Goal: Transaction & Acquisition: Purchase product/service

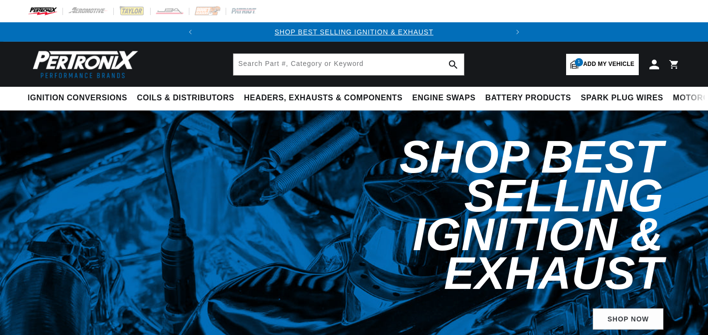
select select "1972"
select select "Chevrolet"
select select "Chevelle"
select select "454cid-7.4L"
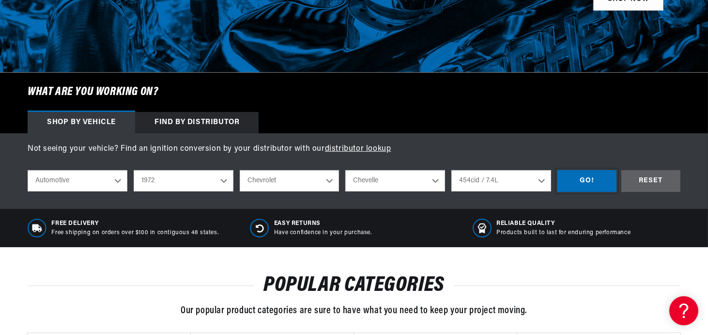
click at [587, 181] on div "GO!" at bounding box center [586, 181] width 59 height 22
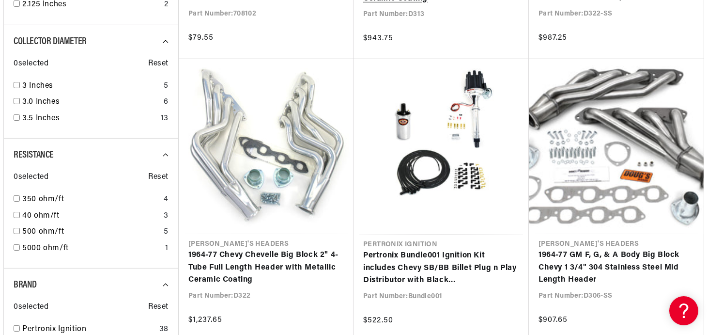
scroll to position [0, 293]
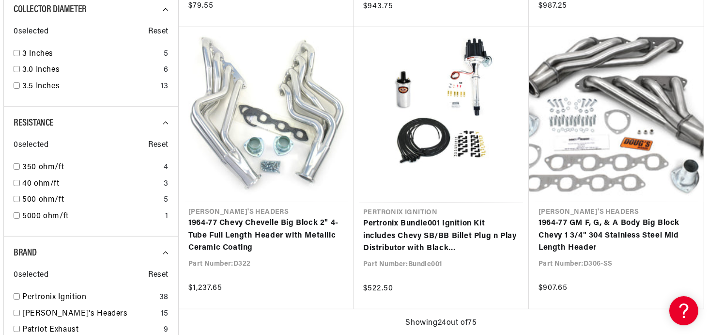
scroll to position [1065, 0]
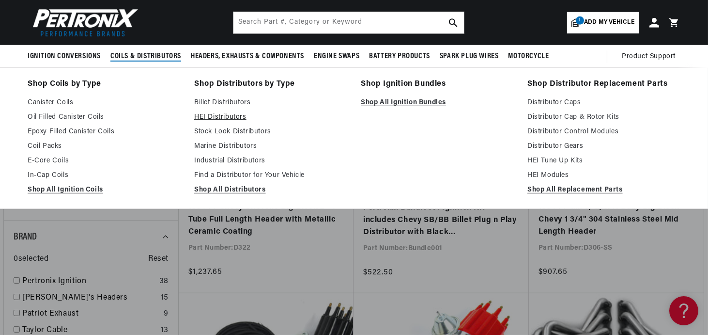
click at [228, 116] on link "HEI Distributors" at bounding box center [270, 117] width 153 height 12
click at [234, 116] on link "HEI Distributors" at bounding box center [270, 117] width 153 height 12
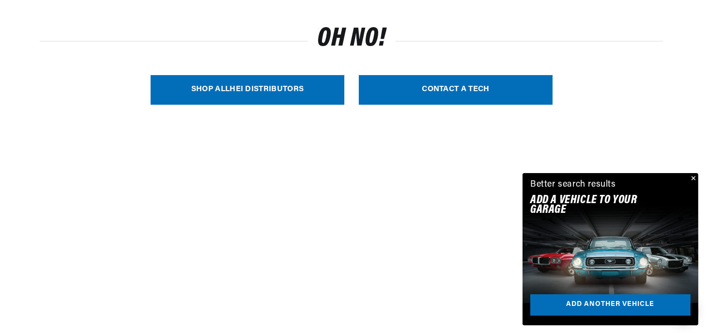
scroll to position [0, 293]
click at [258, 88] on link "SHOP ALL HEI Distributors" at bounding box center [248, 90] width 194 height 30
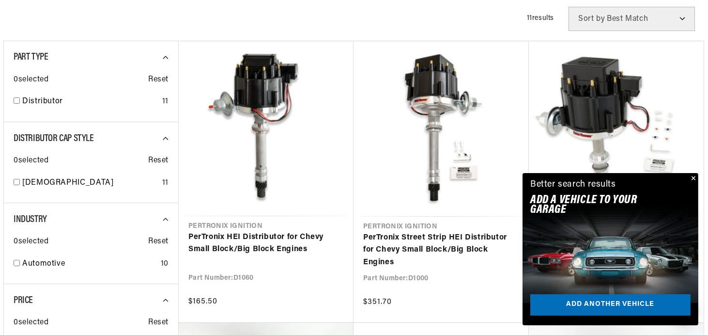
drag, startPoint x: 693, startPoint y: 179, endPoint x: 688, endPoint y: 178, distance: 5.1
click at [692, 179] on button "Close" at bounding box center [693, 179] width 12 height 12
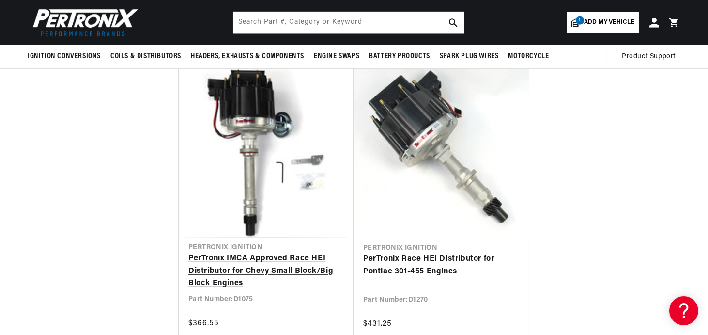
click at [269, 260] on link "PerTronix IMCA Approved Race HEI Distributor for Chevy Small Block/Big Block En…" at bounding box center [265, 270] width 155 height 37
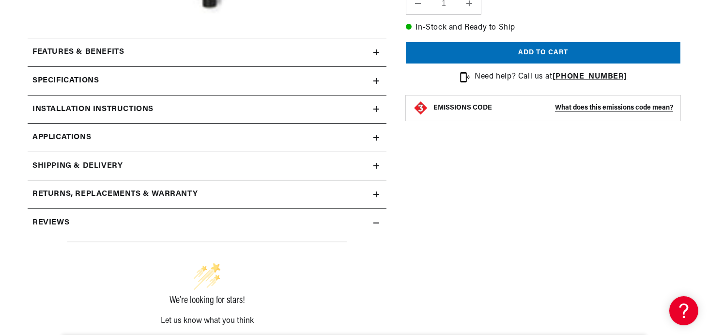
scroll to position [387, 0]
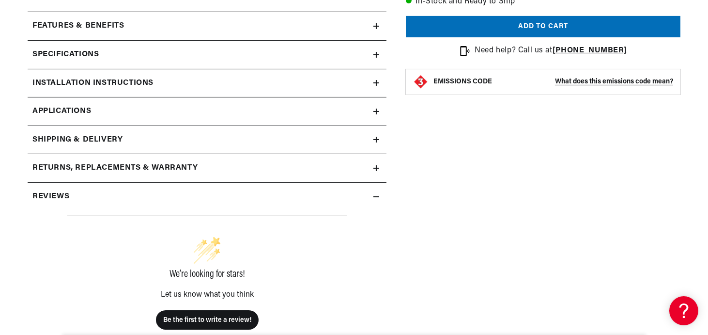
click at [118, 52] on div "Specifications" at bounding box center [201, 54] width 346 height 13
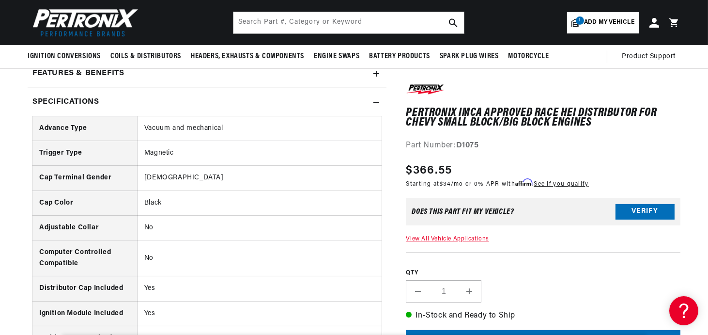
scroll to position [339, 0]
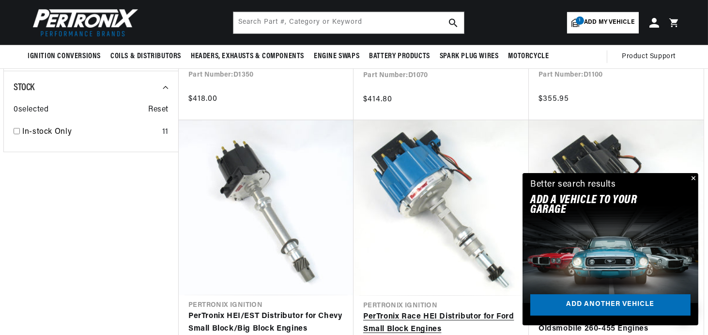
scroll to position [0, 293]
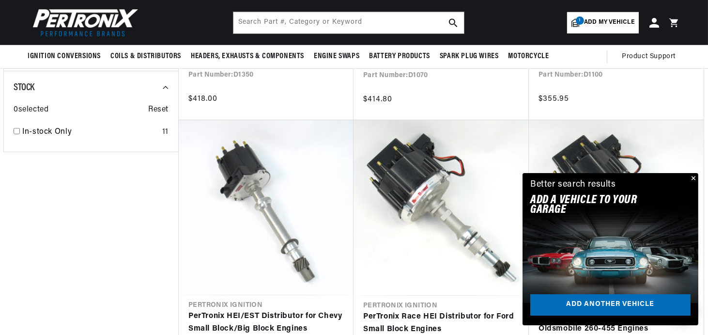
click at [691, 177] on button "Close" at bounding box center [693, 179] width 12 height 12
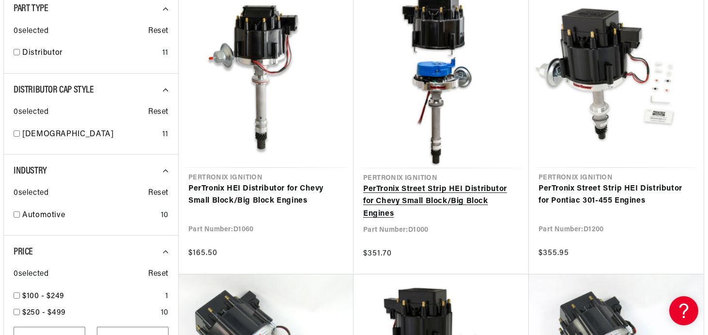
scroll to position [0, 0]
click at [432, 183] on link "PerTronix Street Strip HEI Distributor for Chevy Small Block/Big Block Engines" at bounding box center [441, 201] width 156 height 37
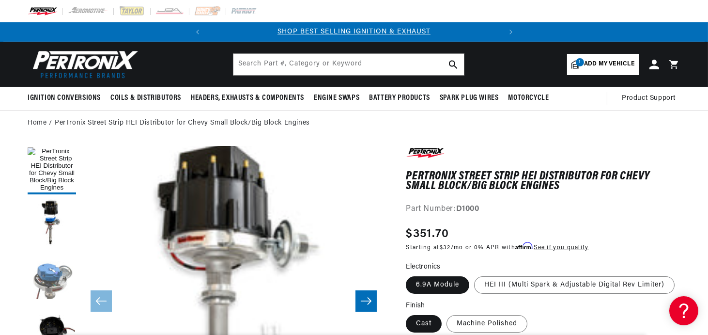
click at [46, 268] on button "Load image 3 in gallery view" at bounding box center [52, 276] width 48 height 48
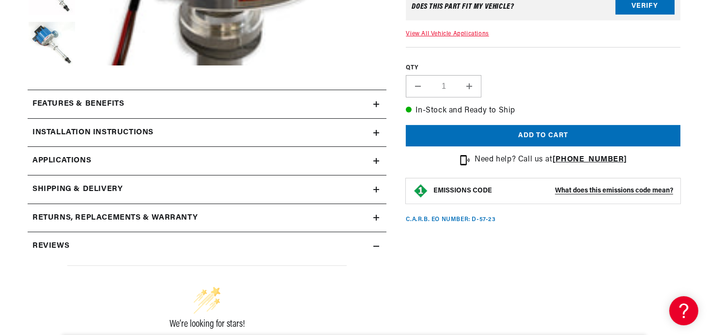
scroll to position [387, 0]
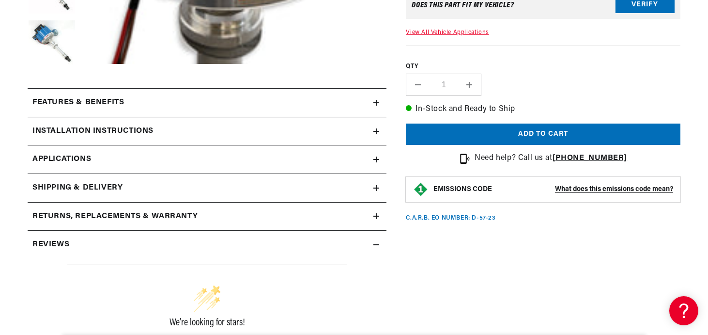
click at [89, 101] on h2 "Features & Benefits" at bounding box center [78, 102] width 92 height 13
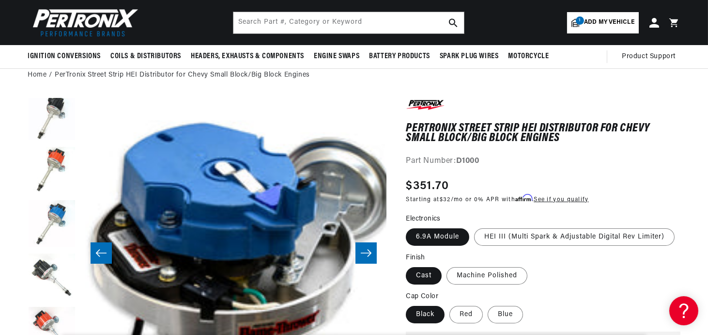
scroll to position [0, 0]
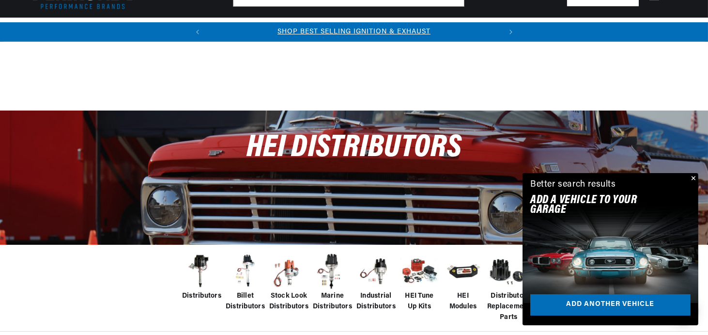
scroll to position [242, 0]
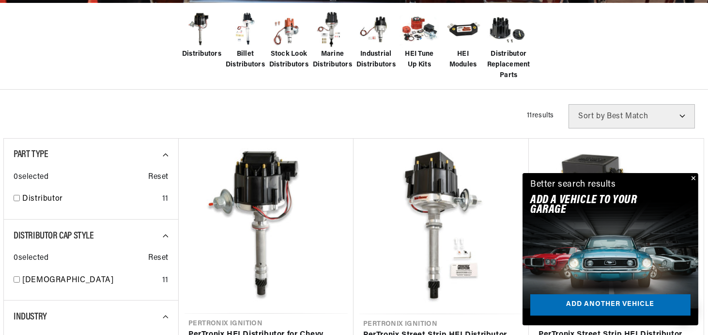
click at [691, 176] on button "Close" at bounding box center [693, 179] width 12 height 12
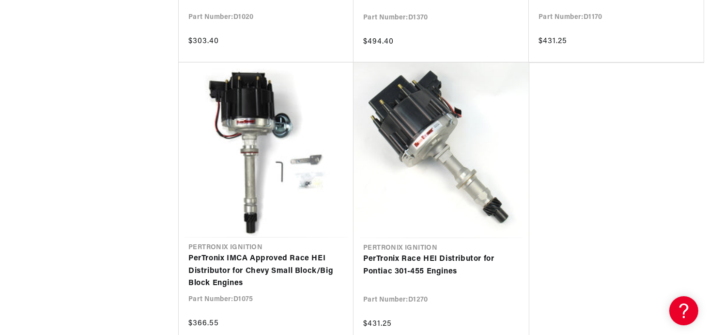
scroll to position [0, 293]
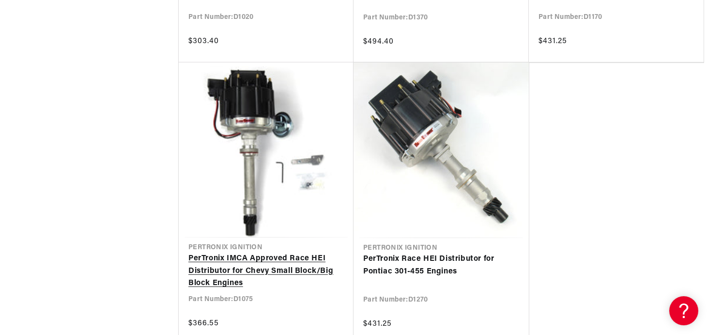
click at [284, 266] on link "PerTronix IMCA Approved Race HEI Distributor for Chevy Small Block/Big Block En…" at bounding box center [265, 270] width 155 height 37
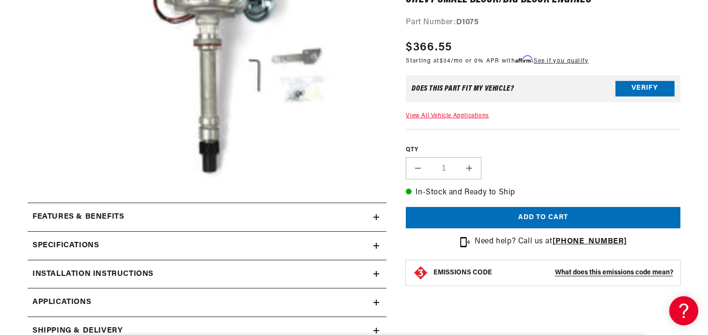
scroll to position [242, 0]
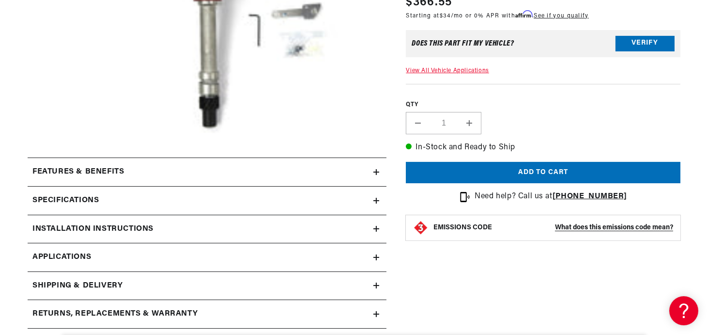
click at [114, 173] on h2 "Features & Benefits" at bounding box center [78, 172] width 92 height 13
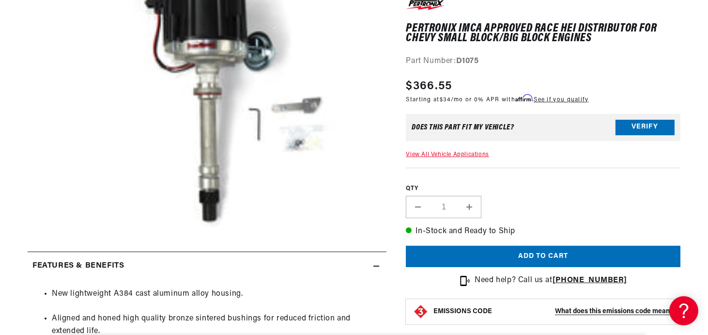
scroll to position [48, 0]
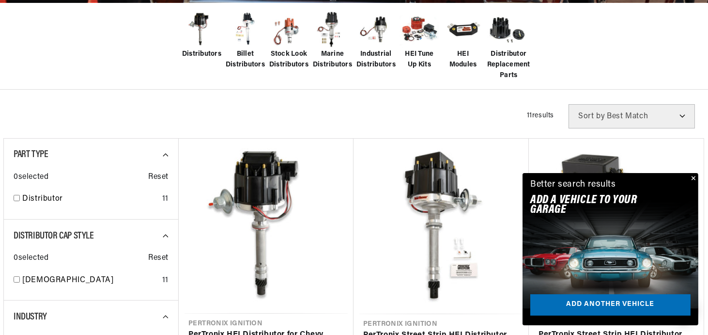
scroll to position [0, 293]
click at [692, 177] on button "Close" at bounding box center [693, 179] width 12 height 12
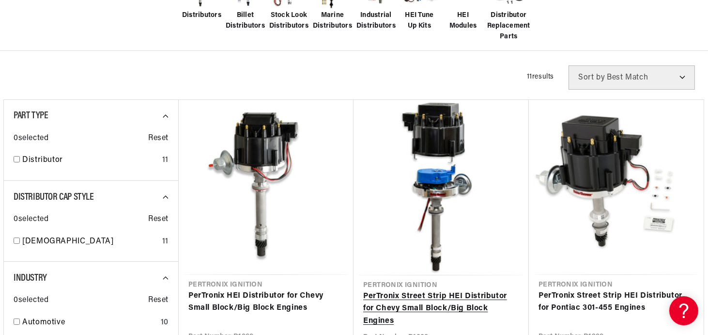
scroll to position [0, 0]
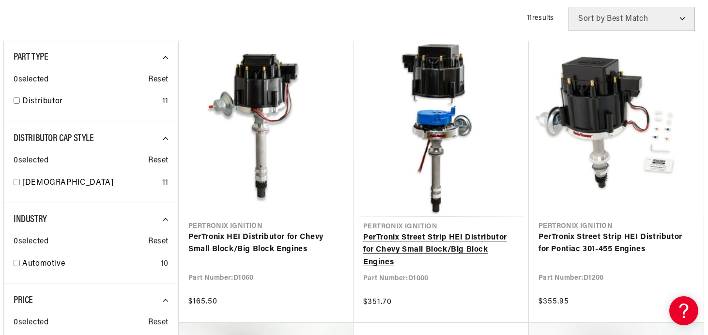
click at [428, 241] on link "PerTronix Street Strip HEI Distributor for Chevy Small Block/Big Block Engines" at bounding box center [441, 249] width 156 height 37
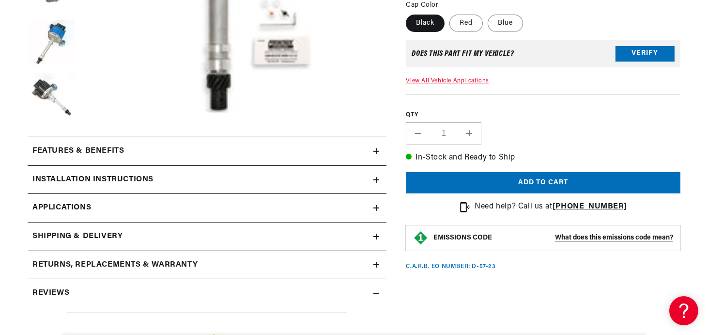
click at [100, 148] on h2 "Features & Benefits" at bounding box center [78, 151] width 92 height 13
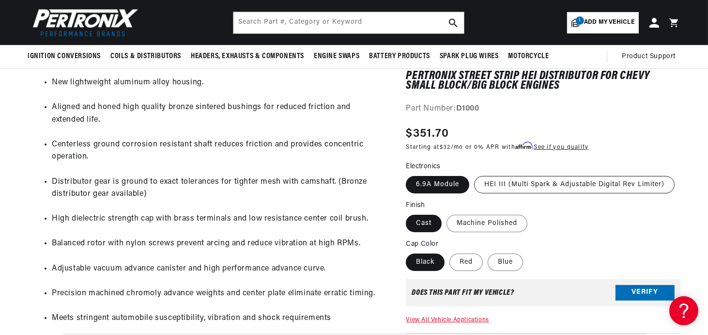
scroll to position [0, 293]
click at [587, 184] on label "HEI III (Multi Spark & Adjustable Digital Rev Limiter)" at bounding box center [574, 184] width 200 height 17
click at [475, 174] on input "HEI III (Multi Spark & Adjustable Digital Rev Limiter)" at bounding box center [474, 174] width 0 height 0
radio input "true"
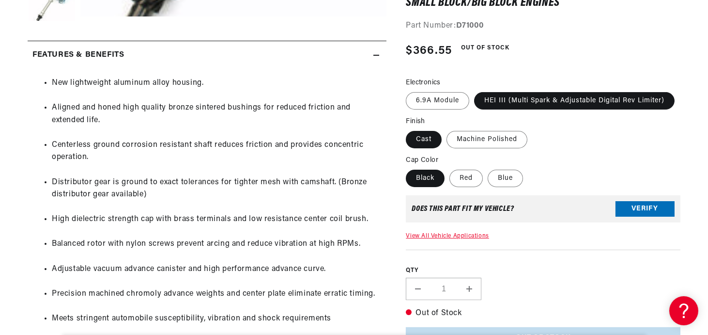
scroll to position [435, 0]
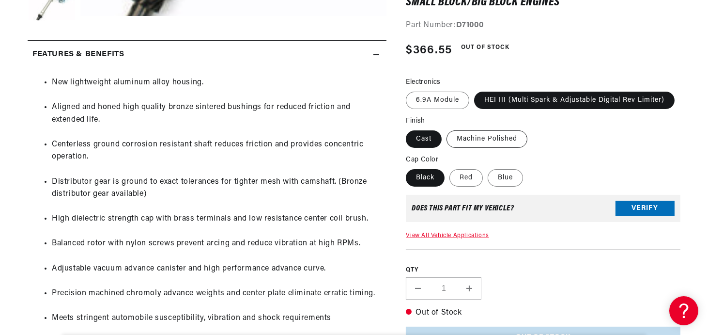
click at [486, 136] on label "Machine Polished" at bounding box center [486, 138] width 81 height 17
click at [447, 129] on input "Machine Polished" at bounding box center [446, 128] width 0 height 0
radio input "true"
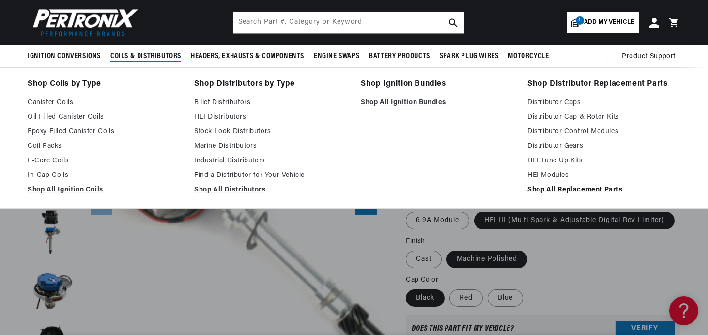
scroll to position [0, 293]
click at [587, 190] on link "Shop All Replacement Parts" at bounding box center [603, 190] width 153 height 12
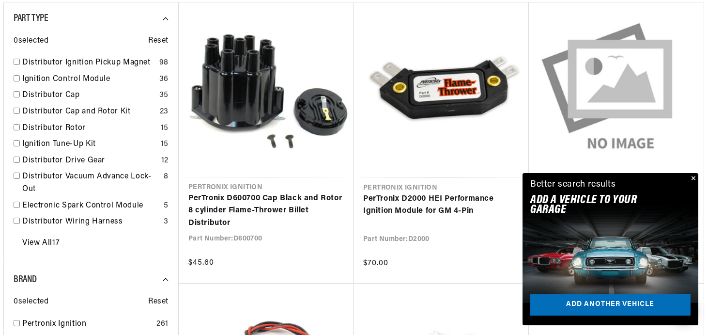
scroll to position [0, 293]
click at [691, 177] on button "Close" at bounding box center [693, 179] width 12 height 12
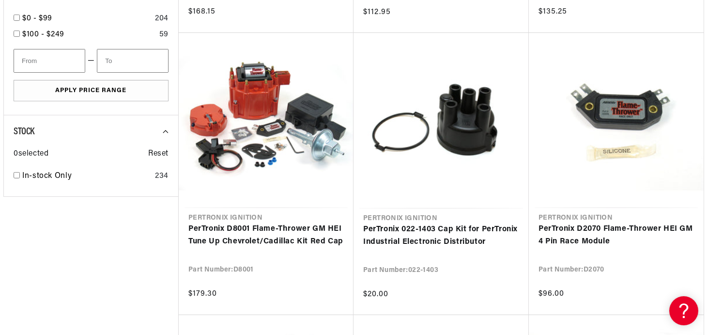
scroll to position [1016, 0]
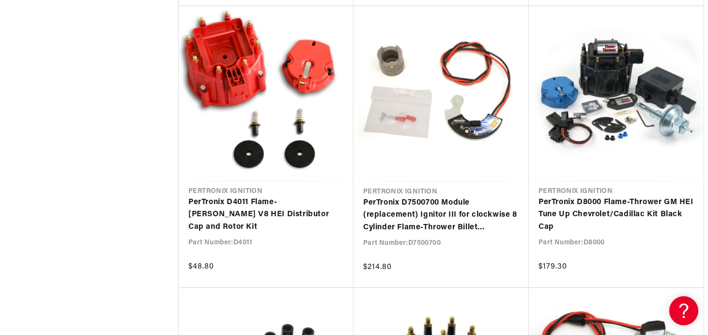
scroll to position [0, 293]
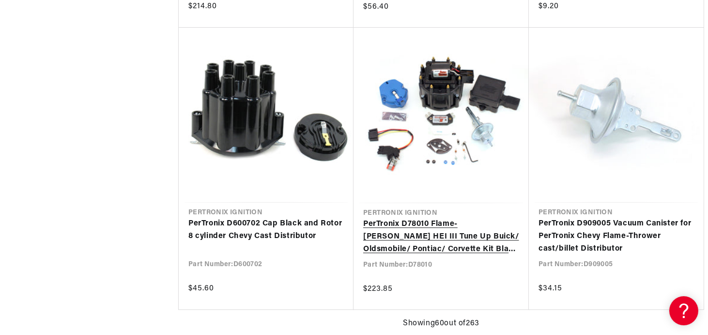
scroll to position [0, 293]
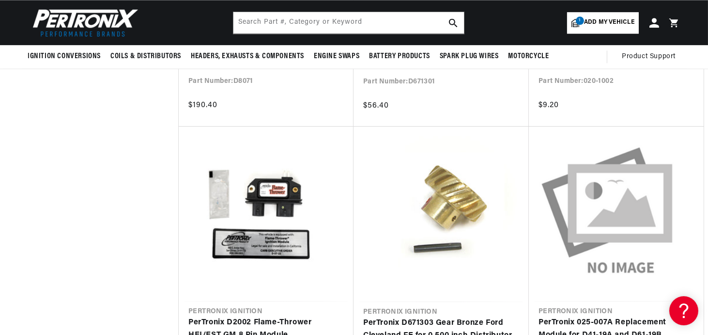
scroll to position [0, 8]
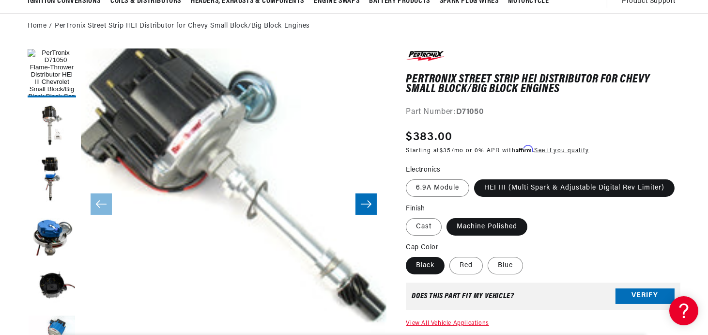
scroll to position [0, 293]
click at [429, 227] on label "Cast" at bounding box center [424, 226] width 36 height 17
click at [409, 216] on input "Cast" at bounding box center [408, 216] width 0 height 0
radio input "true"
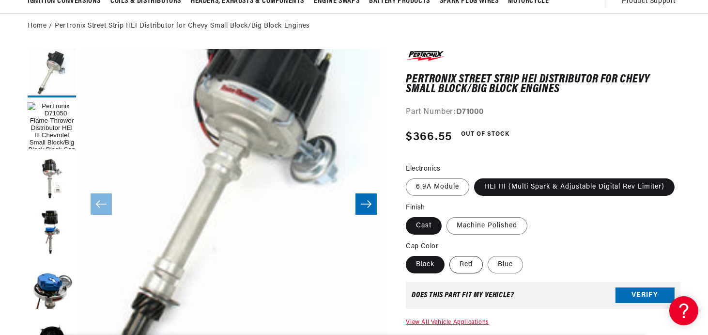
scroll to position [0, 293]
click at [467, 260] on label "Red" at bounding box center [465, 264] width 33 height 17
click at [450, 254] on input "Red" at bounding box center [449, 254] width 0 height 0
radio input "true"
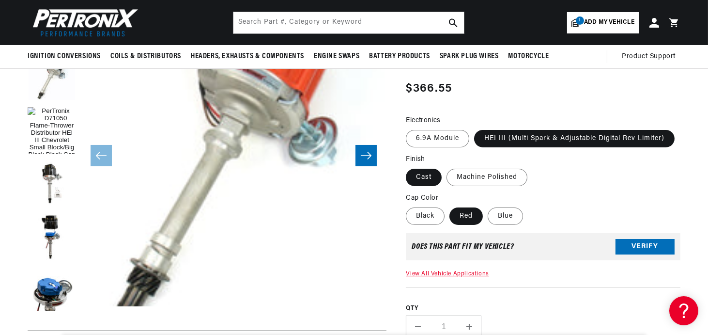
scroll to position [0, 293]
click at [487, 178] on label "Machine Polished" at bounding box center [486, 177] width 81 height 17
click at [447, 167] on input "Machine Polished" at bounding box center [446, 167] width 0 height 0
radio input "true"
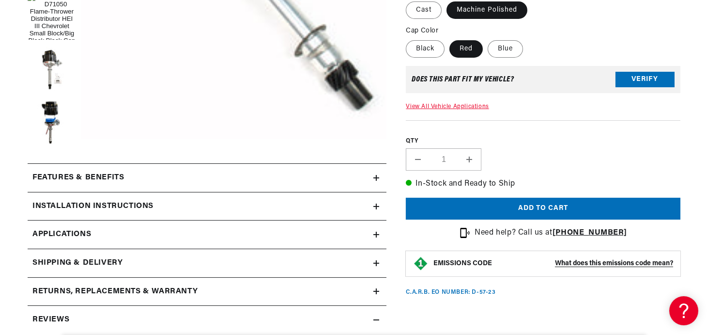
scroll to position [387, 0]
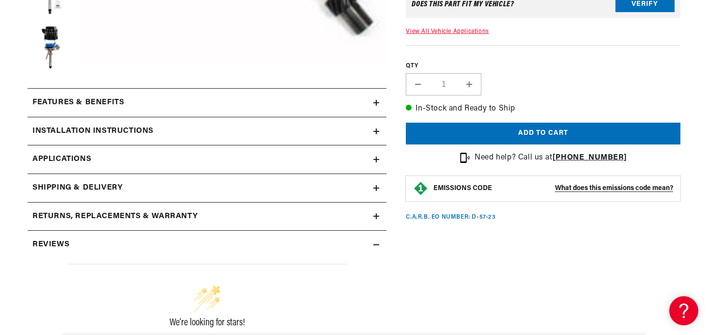
click at [103, 102] on h2 "Features & Benefits" at bounding box center [78, 102] width 92 height 13
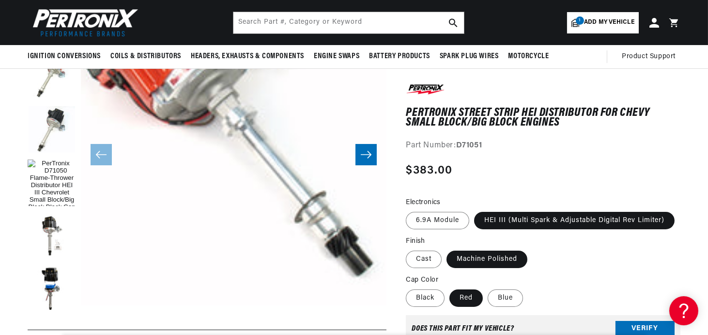
scroll to position [97, 0]
